Goal: Transaction & Acquisition: Purchase product/service

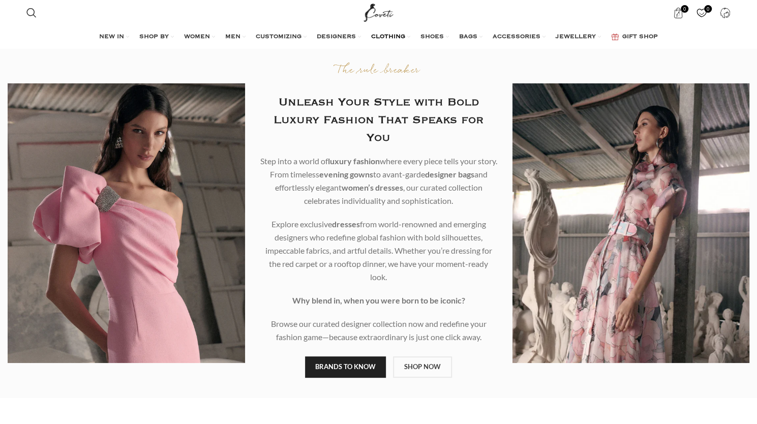
click at [407, 35] on link "CLOTHING" at bounding box center [390, 37] width 39 height 20
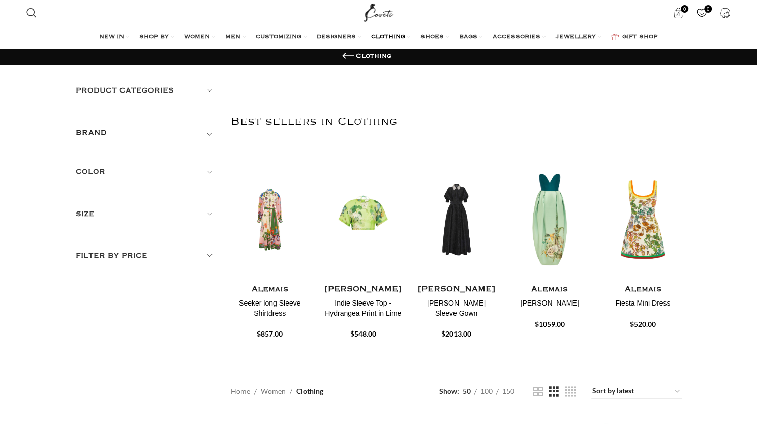
click at [210, 90] on h5 "Product categories" at bounding box center [146, 90] width 140 height 11
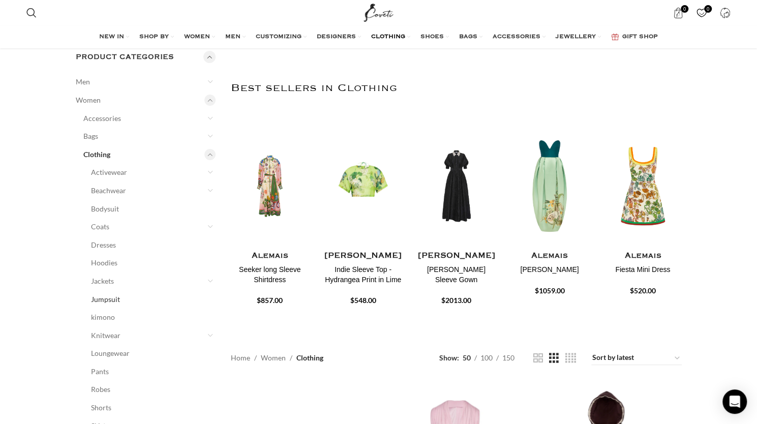
scroll to position [51, 0]
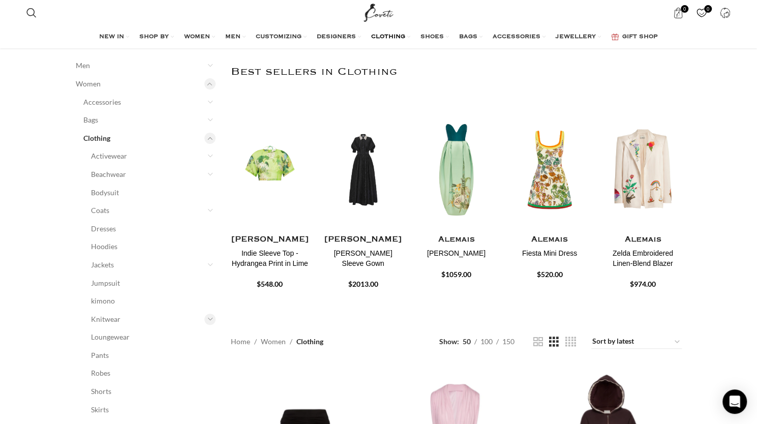
click at [208, 316] on div at bounding box center [209, 319] width 11 height 11
